Goal: Information Seeking & Learning: Learn about a topic

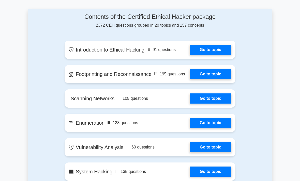
scroll to position [272, 0]
click at [222, 55] on link "Go to topic" at bounding box center [210, 50] width 42 height 10
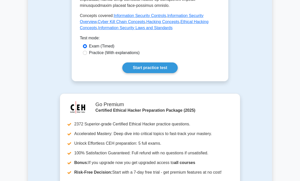
scroll to position [308, 0]
click at [139, 56] on label "Practice (With explanations)" at bounding box center [114, 53] width 51 height 6
click at [87, 55] on input "Practice (With explanations)" at bounding box center [85, 53] width 4 height 4
radio input "true"
click at [154, 73] on link "Start practice test" at bounding box center [149, 67] width 55 height 11
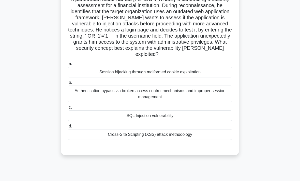
scroll to position [42, 0]
click at [190, 99] on div "Authentication bypass via broken access control mechanisms and improper session…" at bounding box center [150, 93] width 165 height 17
click at [68, 84] on input "b. Authentication bypass via broken access control mechanisms and improper sess…" at bounding box center [68, 82] width 0 height 3
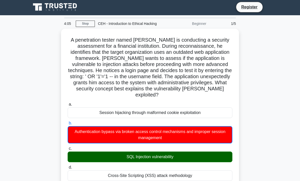
scroll to position [0, 0]
